Goal: Information Seeking & Learning: Learn about a topic

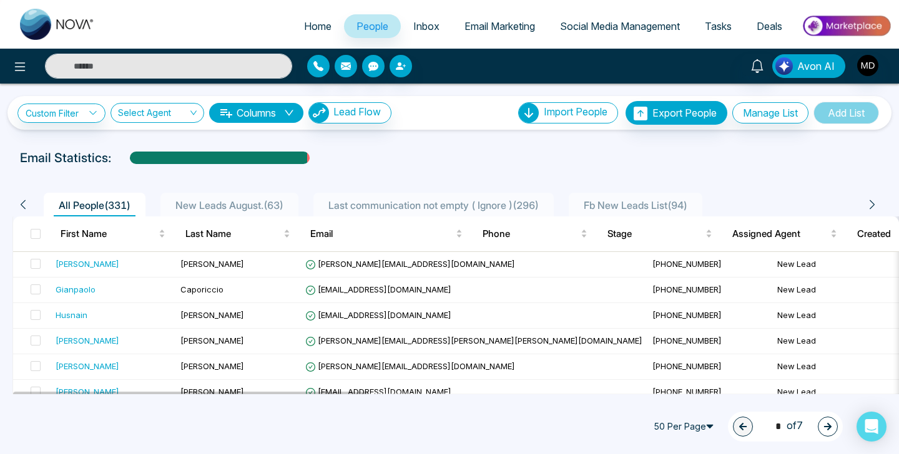
click at [790, 77] on button "Avon AI" at bounding box center [808, 66] width 73 height 24
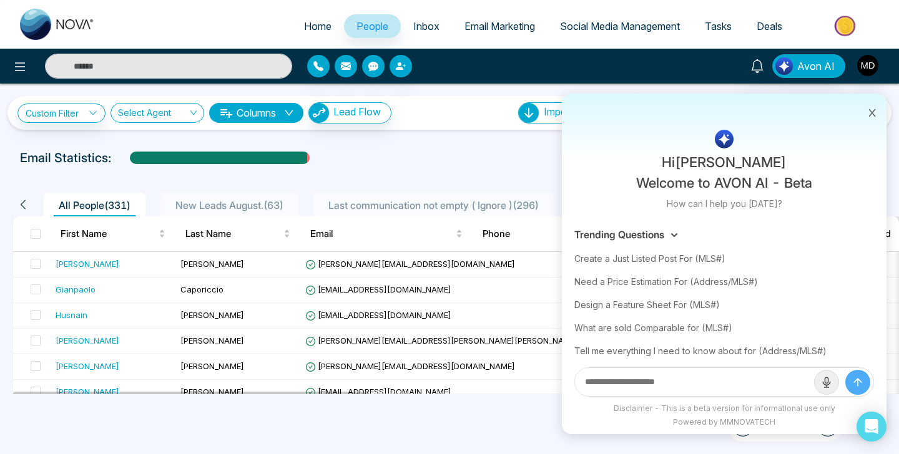
click at [875, 105] on button at bounding box center [872, 112] width 16 height 24
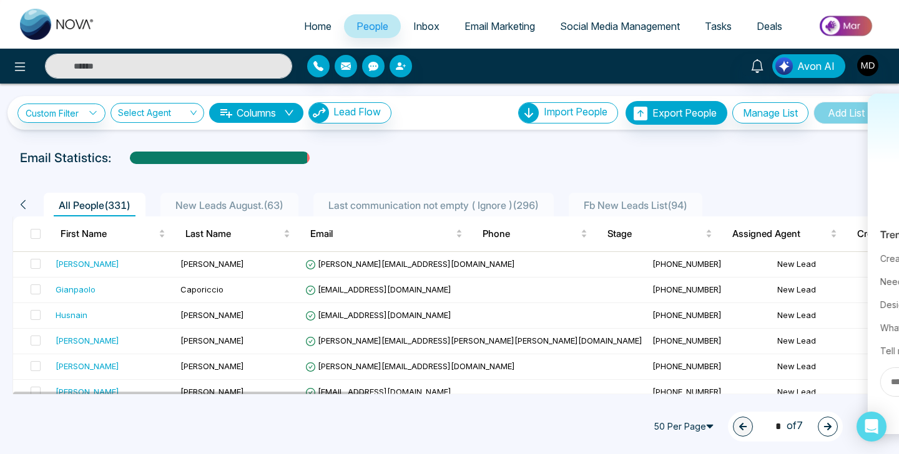
click at [864, 13] on img at bounding box center [846, 26] width 90 height 28
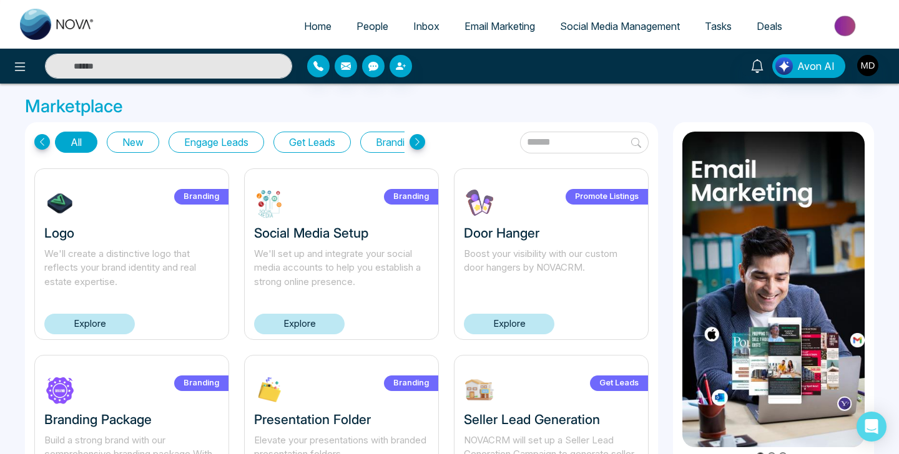
click at [392, 140] on button "Branding" at bounding box center [395, 142] width 71 height 21
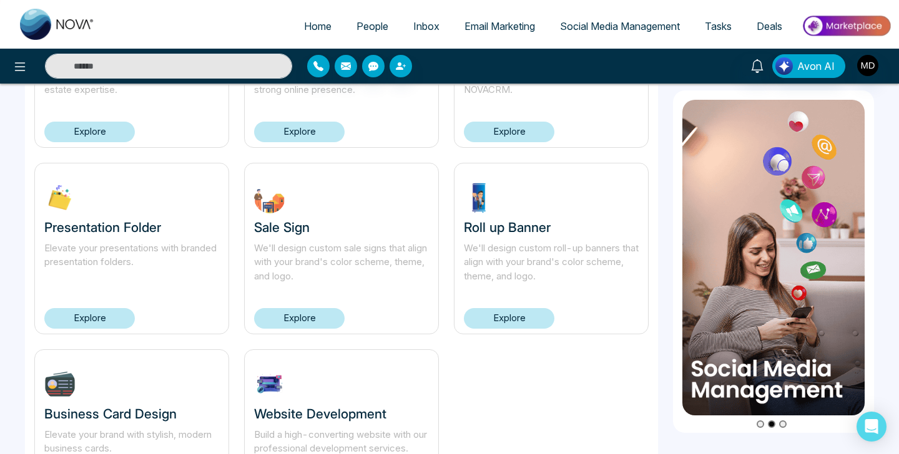
scroll to position [197, 0]
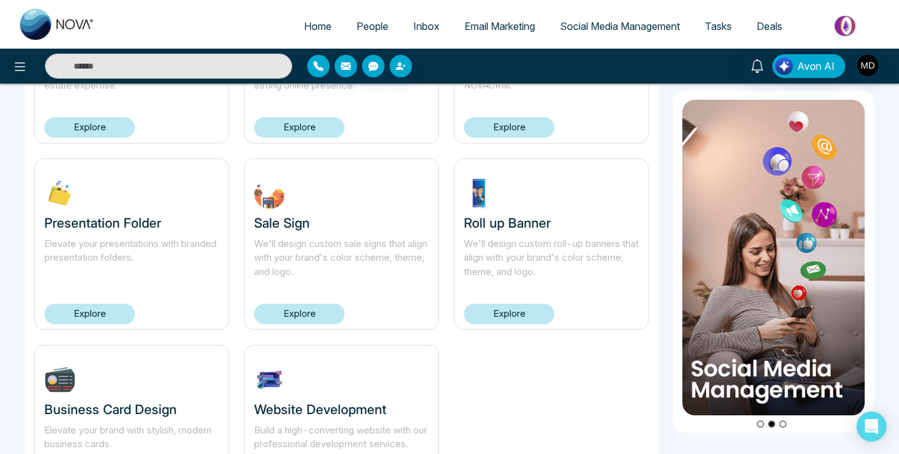
click at [502, 304] on link "Explore" at bounding box center [509, 314] width 90 height 21
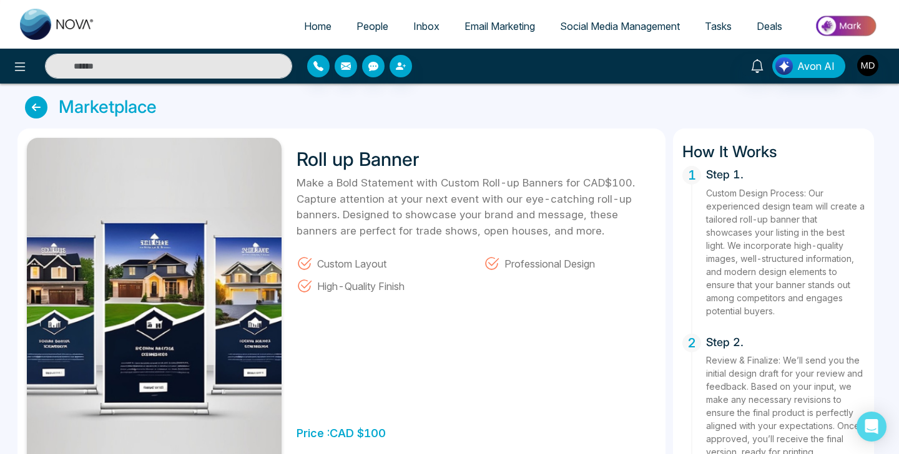
click at [29, 104] on icon at bounding box center [36, 107] width 22 height 22
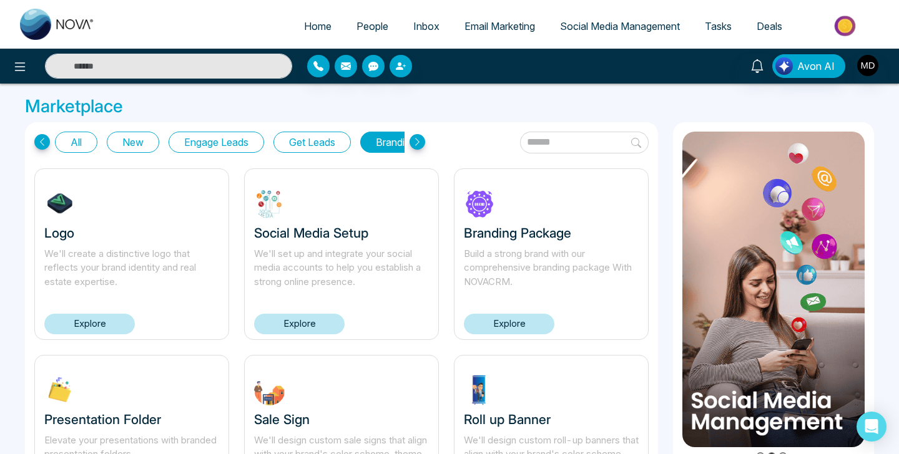
click at [410, 142] on icon at bounding box center [417, 142] width 16 height 16
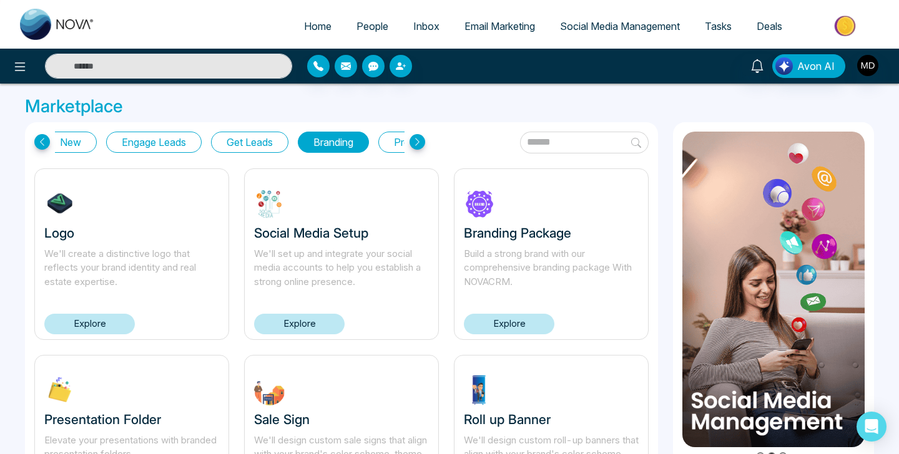
click at [412, 143] on icon at bounding box center [417, 142] width 16 height 16
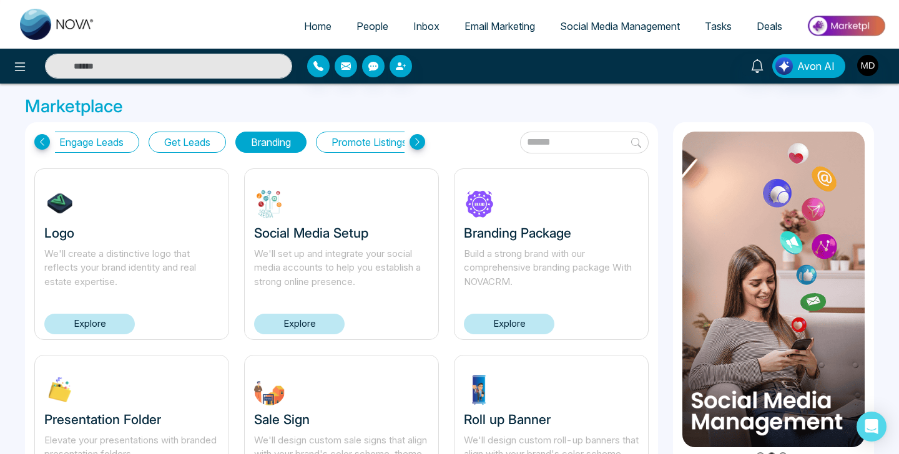
click at [412, 143] on icon at bounding box center [417, 142] width 16 height 16
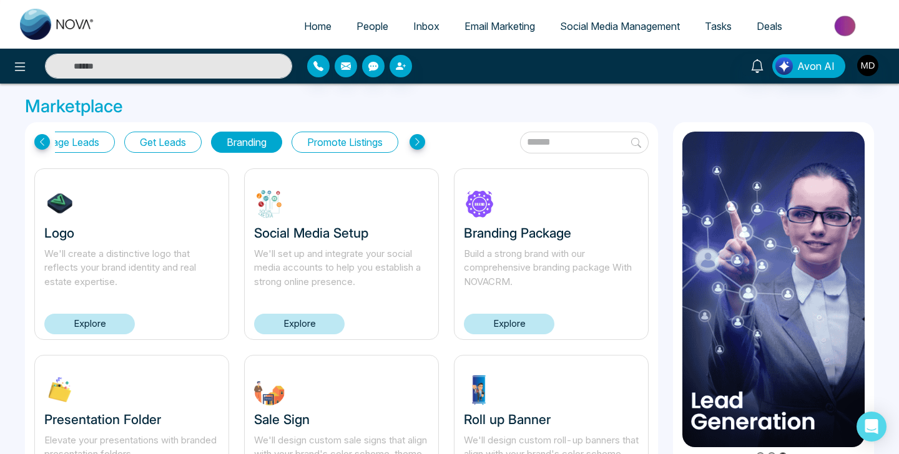
click at [248, 144] on button "Branding" at bounding box center [246, 142] width 71 height 21
click at [330, 142] on button "Promote Listings" at bounding box center [344, 142] width 107 height 21
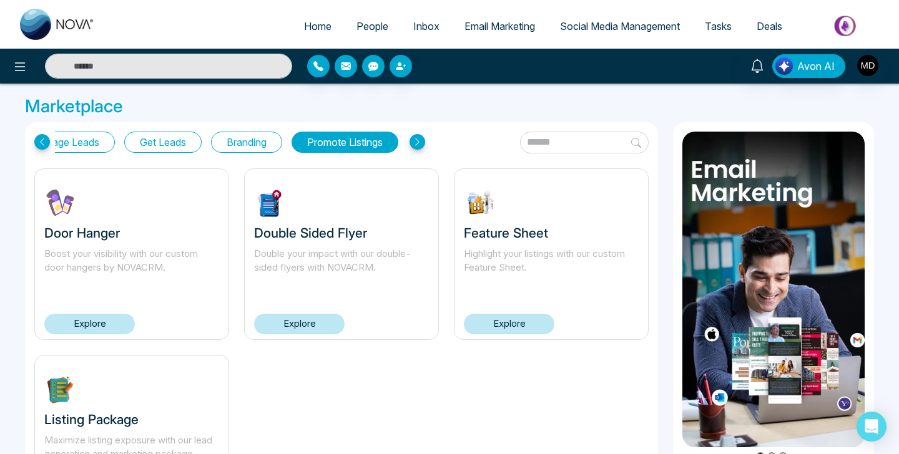
click at [308, 316] on link "Explore" at bounding box center [299, 324] width 90 height 21
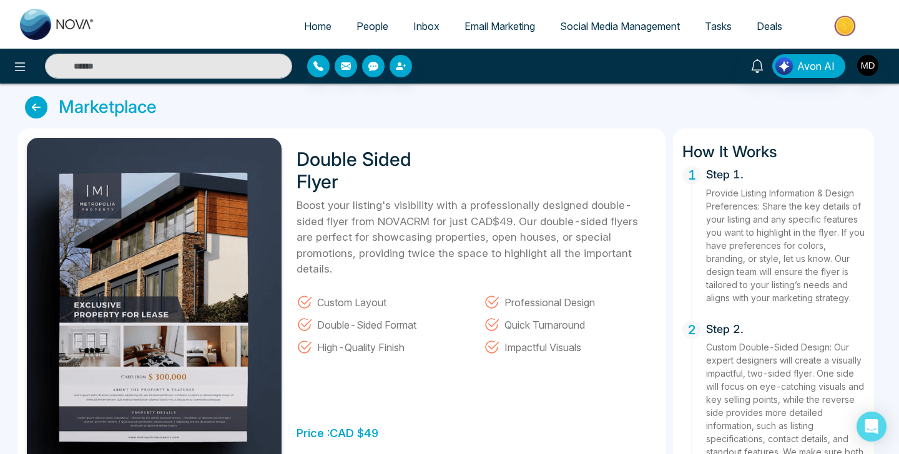
click at [20, 112] on div "Marketplace" at bounding box center [449, 107] width 864 height 22
click at [31, 112] on icon at bounding box center [36, 107] width 22 height 22
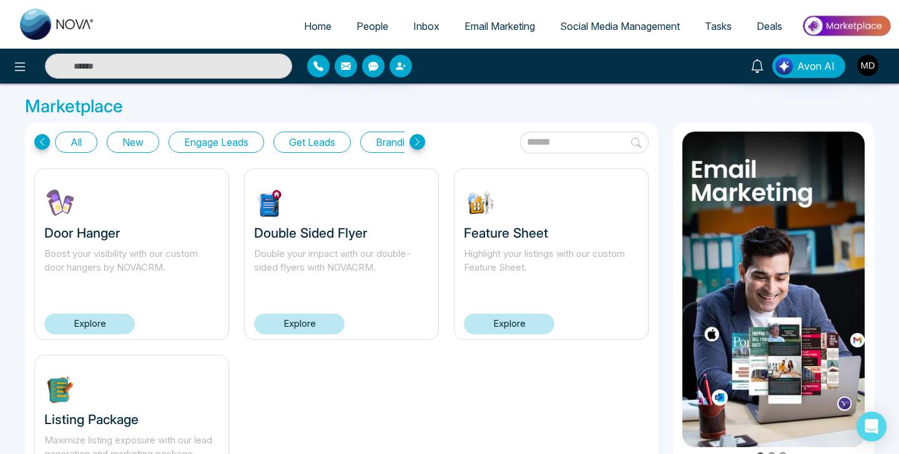
click at [276, 384] on div "Door Hanger Boost your visibility with our custom door hangers by NOVACRM. Expl…" at bounding box center [341, 354] width 629 height 373
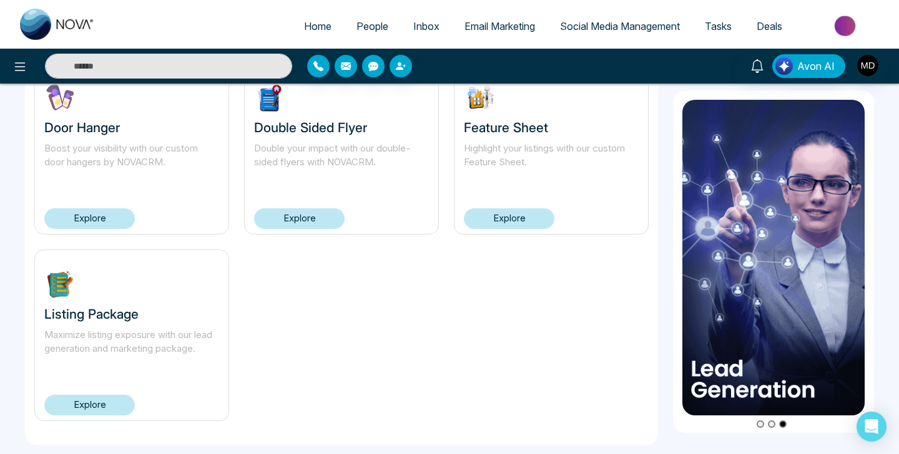
scroll to position [106, 0]
